Goal: Task Accomplishment & Management: Manage account settings

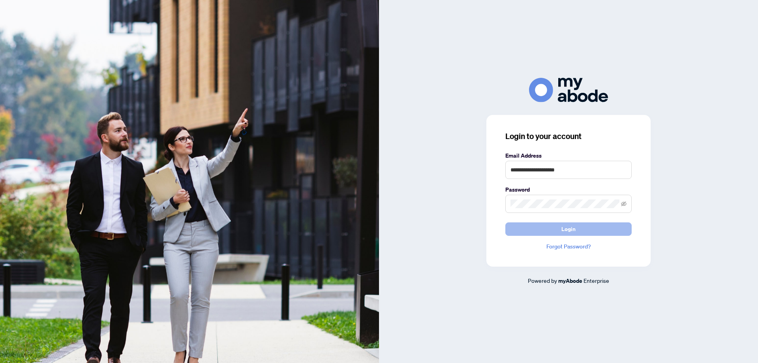
click at [569, 229] on span "Login" at bounding box center [568, 229] width 14 height 13
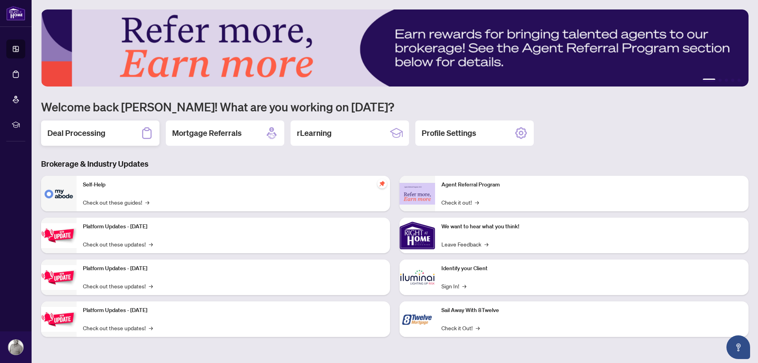
click at [72, 133] on h2 "Deal Processing" at bounding box center [76, 133] width 58 height 11
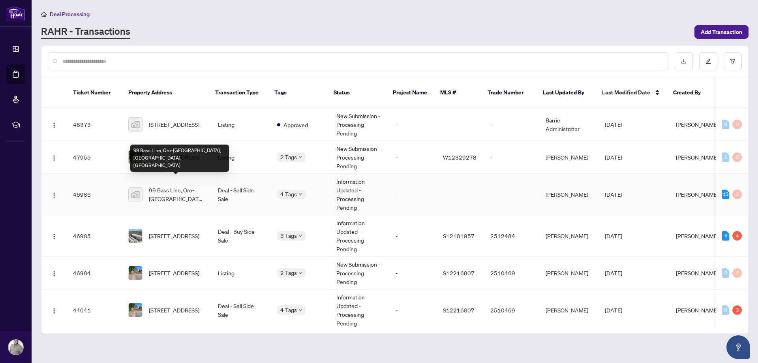
click at [173, 186] on span "99 Bass Line, Oro-Medonte, ON, Canada" at bounding box center [177, 194] width 56 height 17
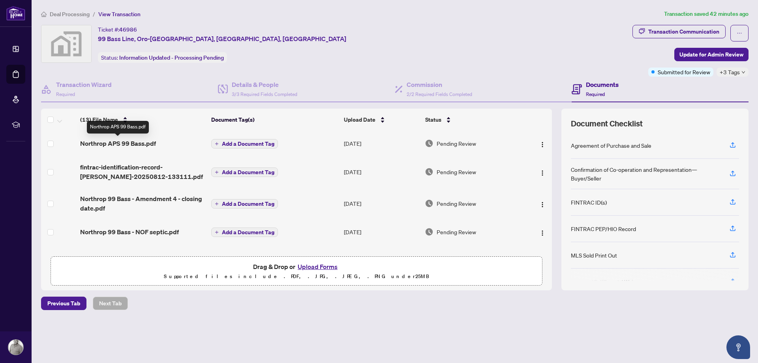
click at [143, 143] on span "Northrop APS 99 Bass.pdf" at bounding box center [118, 143] width 76 height 9
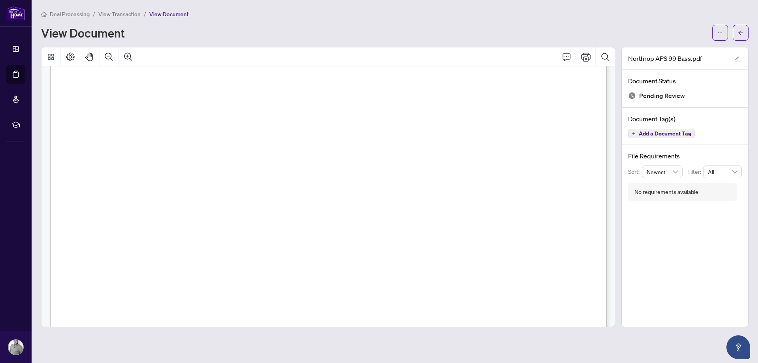
scroll to position [100, 0]
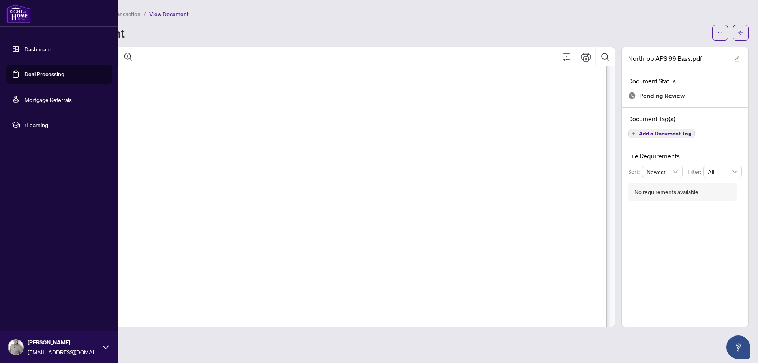
click at [38, 47] on link "Dashboard" at bounding box center [37, 48] width 27 height 7
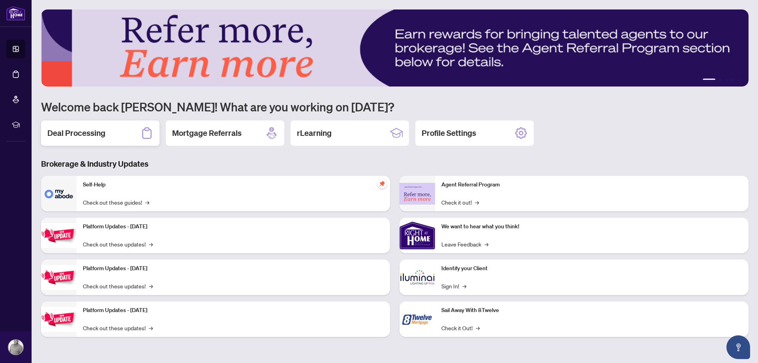
click at [78, 130] on h2 "Deal Processing" at bounding box center [76, 133] width 58 height 11
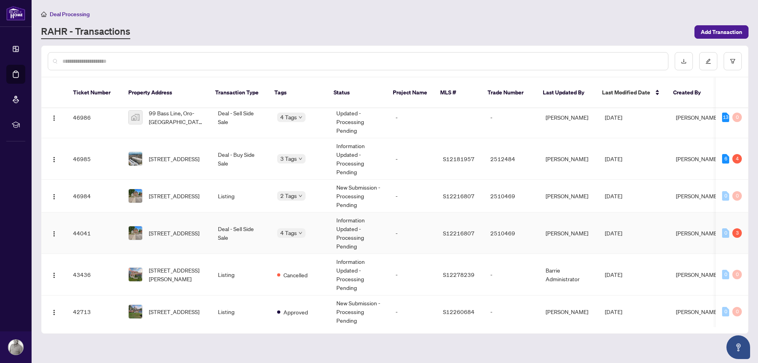
scroll to position [90, 0]
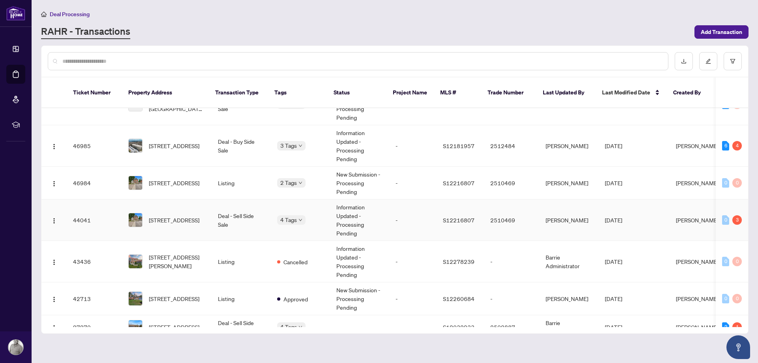
click at [180, 216] on span "251 Laclie St, Orillia, Ontario L3V 4N8, Canada" at bounding box center [174, 220] width 51 height 9
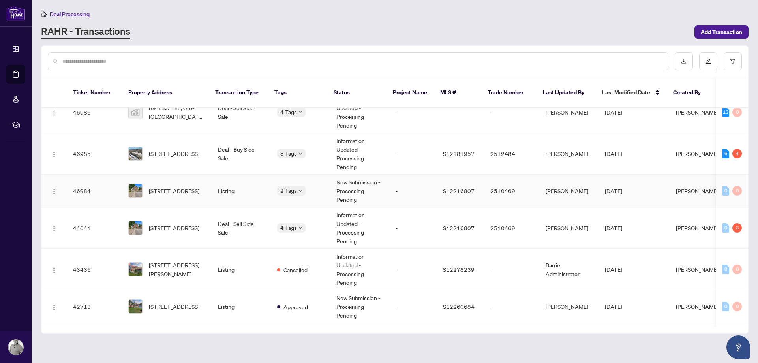
scroll to position [102, 0]
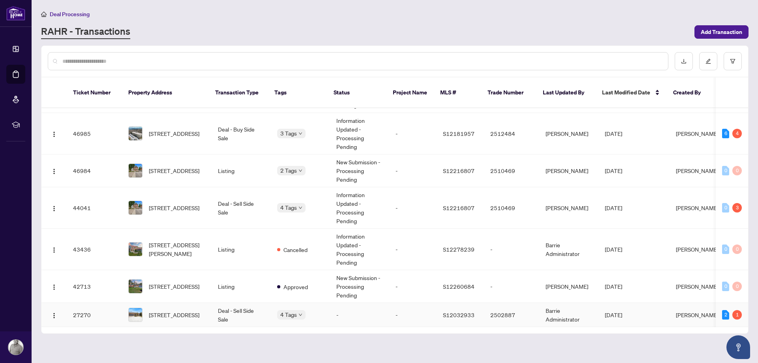
click at [175, 310] on span "48 Brick Pond Rd, Severn, Ontario L0K 1E0, Canada" at bounding box center [174, 314] width 51 height 9
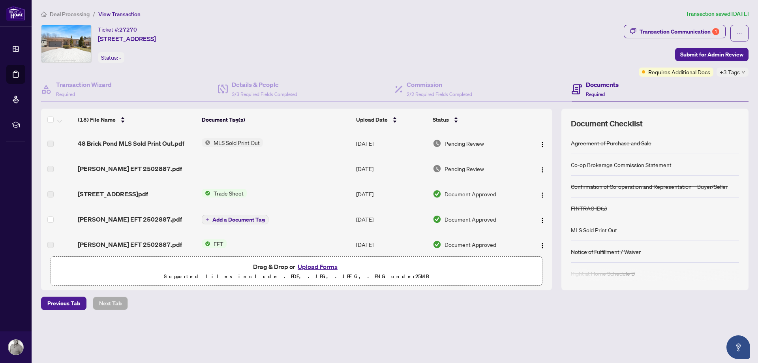
click at [321, 59] on div "Ticket #: 27270 48 Brick Pond Rd, Severn, Ontario L0K 1E0, Canada Status: -" at bounding box center [331, 44] width 580 height 38
